Goal: Check status

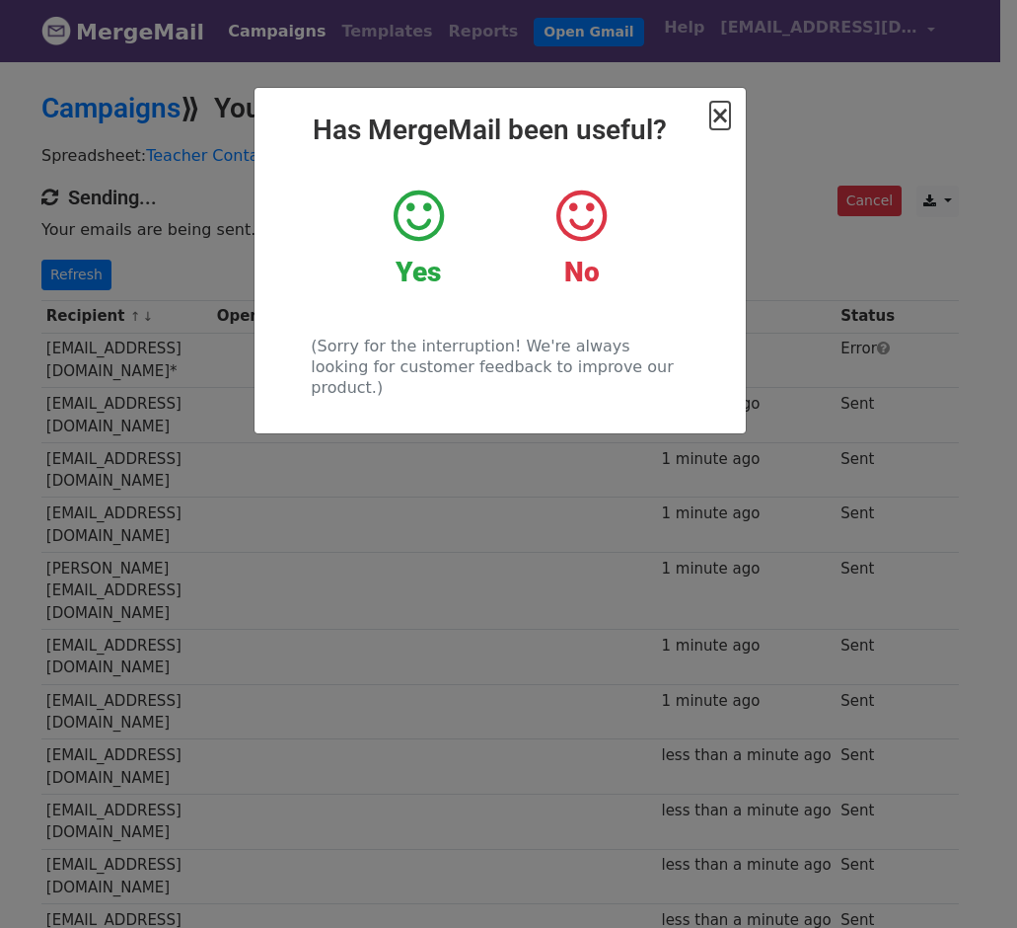
click at [718, 115] on span "×" at bounding box center [721, 116] width 20 height 28
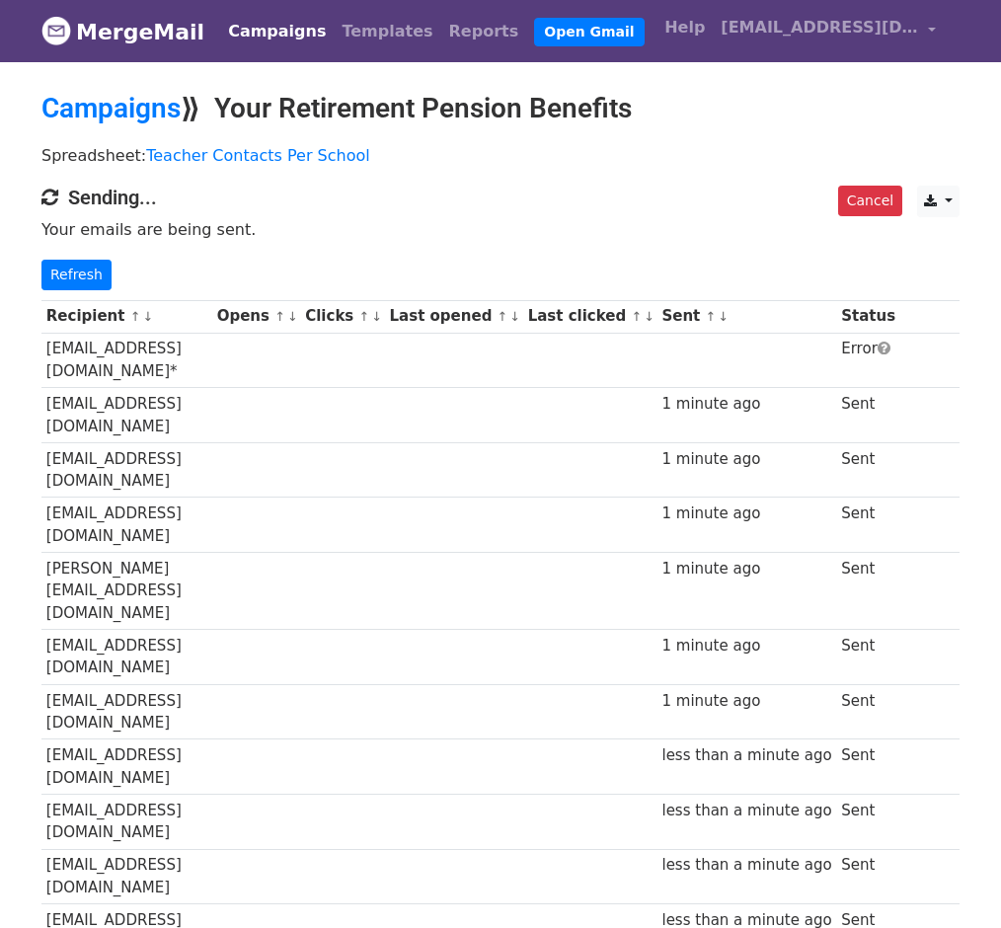
click at [121, 388] on td "[EMAIL_ADDRESS][DOMAIN_NAME]" at bounding box center [126, 415] width 171 height 55
click at [83, 270] on link "Refresh" at bounding box center [76, 275] width 70 height 31
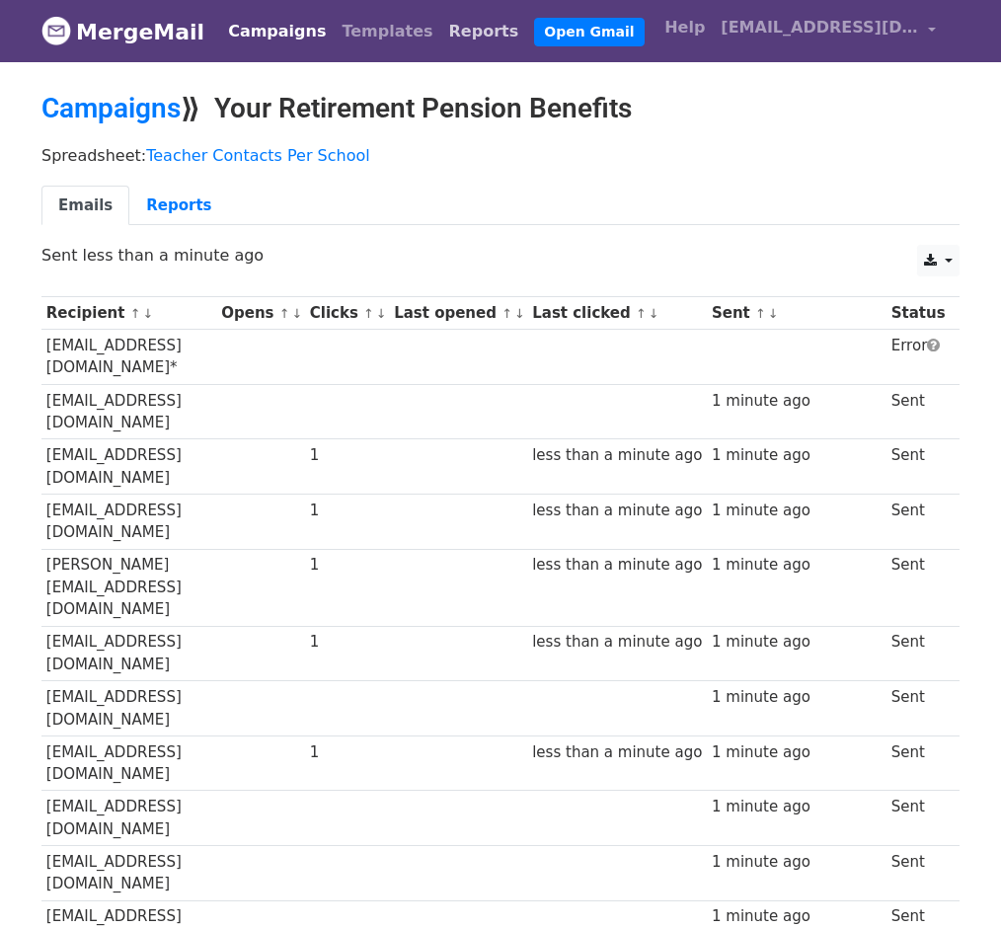
click at [442, 31] on link "Reports" at bounding box center [484, 31] width 86 height 39
click at [441, 31] on link "Reports" at bounding box center [484, 31] width 86 height 39
